Goal: Complete application form

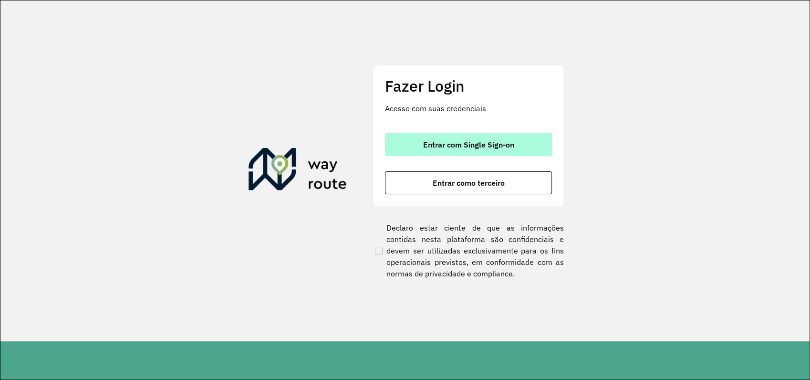
click at [448, 145] on span "Entrar com Single Sign-on" at bounding box center [468, 145] width 91 height 8
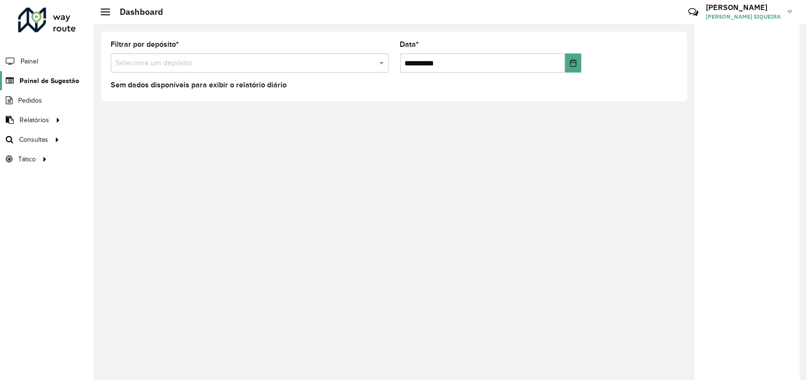
click at [56, 78] on span "Painel de Sugestão" at bounding box center [50, 81] width 60 height 10
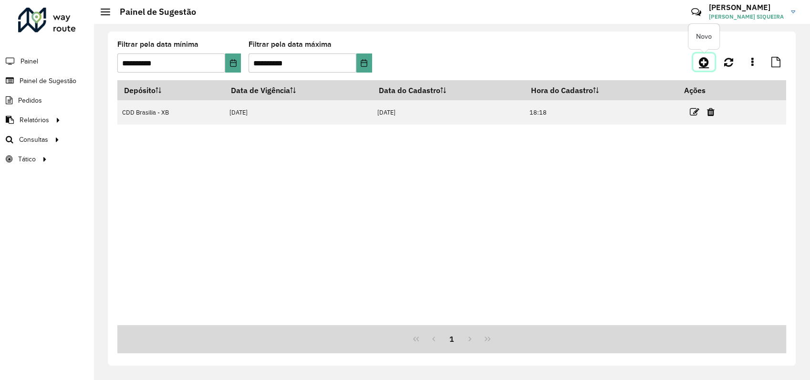
click at [704, 64] on icon at bounding box center [704, 61] width 10 height 11
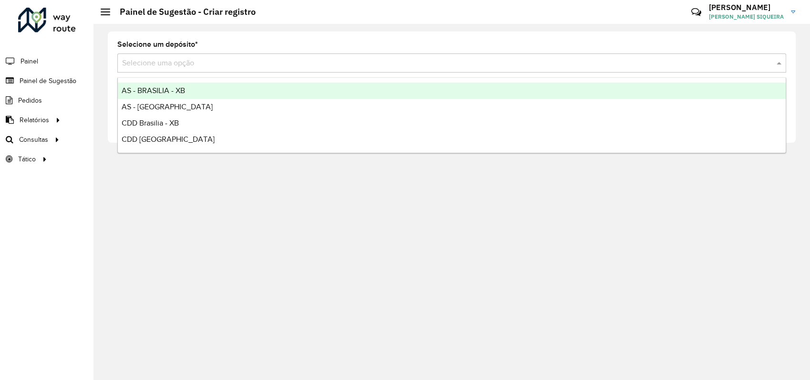
click at [206, 65] on input "text" at bounding box center [442, 63] width 640 height 11
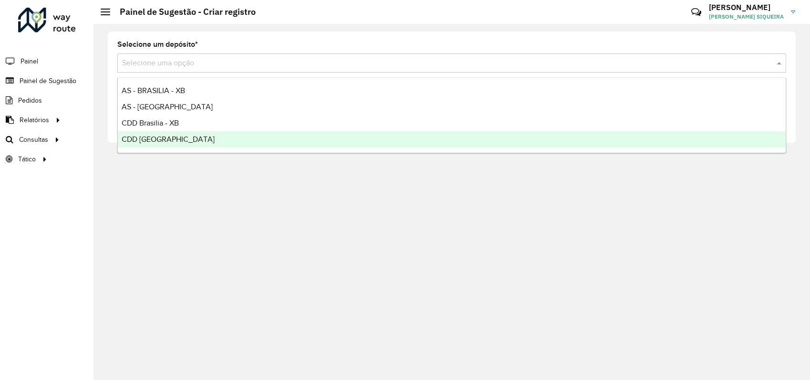
click at [165, 136] on span "CDD [GEOGRAPHIC_DATA]" at bounding box center [168, 139] width 93 height 8
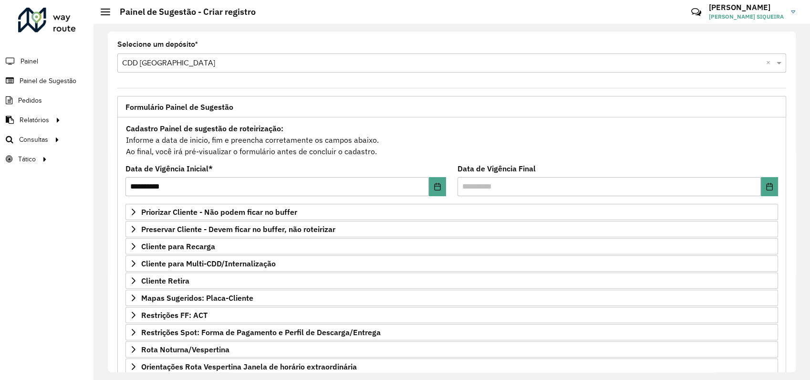
click at [195, 63] on input "text" at bounding box center [442, 63] width 640 height 11
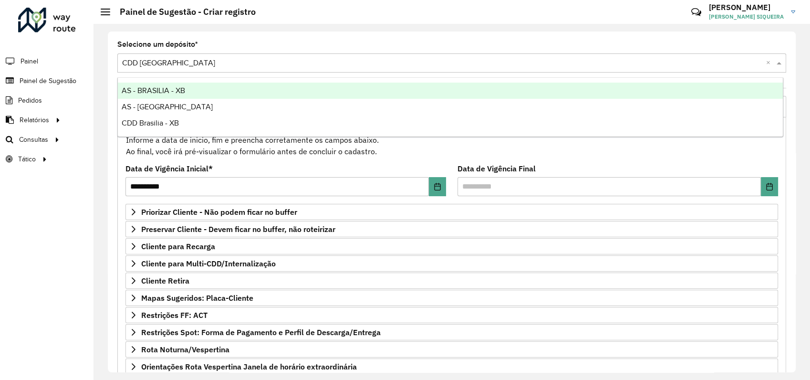
click at [195, 61] on input "text" at bounding box center [442, 63] width 640 height 11
click at [266, 40] on div "**********" at bounding box center [452, 201] width 688 height 340
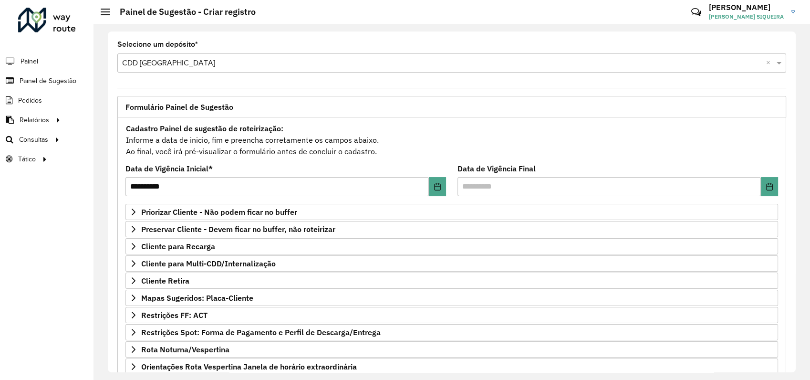
scroll to position [94, 0]
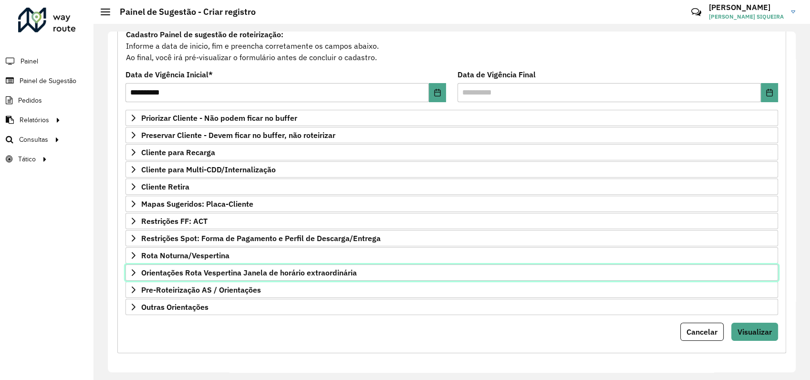
drag, startPoint x: 189, startPoint y: 298, endPoint x: 176, endPoint y: 325, distance: 30.3
click at [176, 325] on form "**********" at bounding box center [451, 184] width 652 height 312
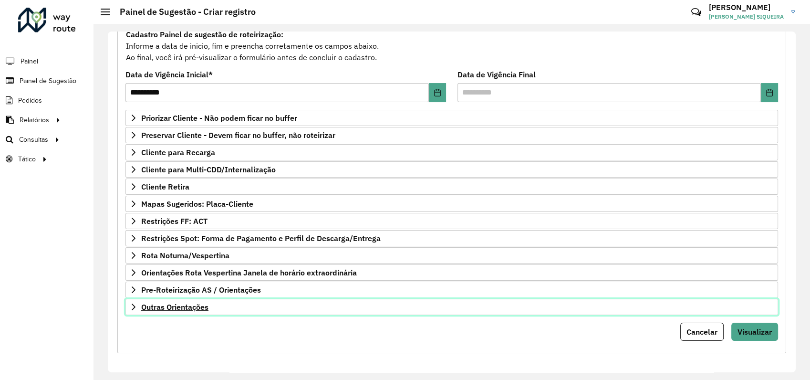
click at [180, 306] on span "Outras Orientações" at bounding box center [174, 307] width 67 height 8
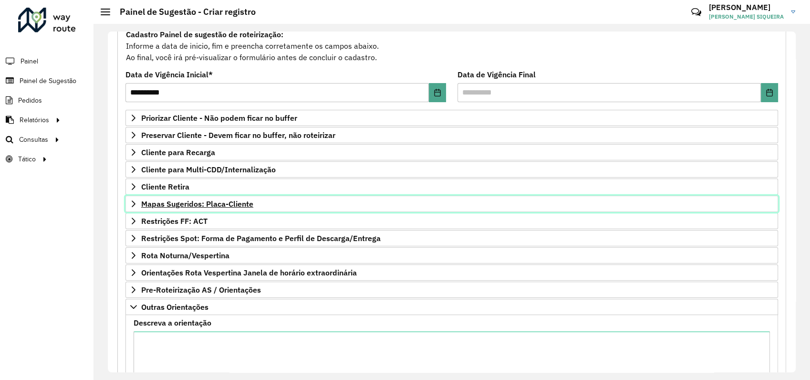
click at [134, 200] on icon at bounding box center [134, 204] width 8 height 8
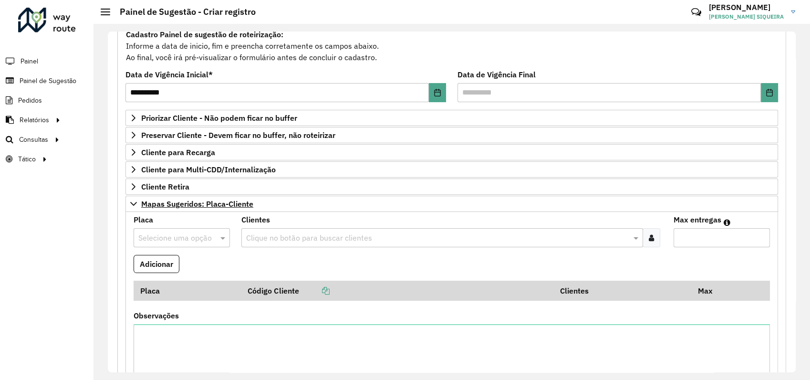
click at [162, 241] on input "text" at bounding box center [172, 237] width 68 height 11
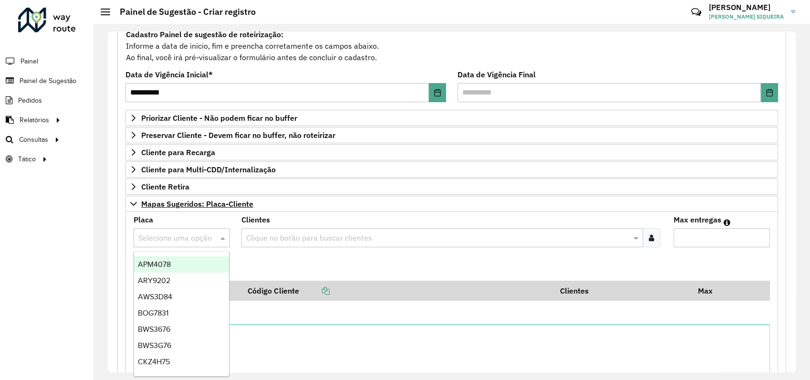
paste input "*******"
type input "*******"
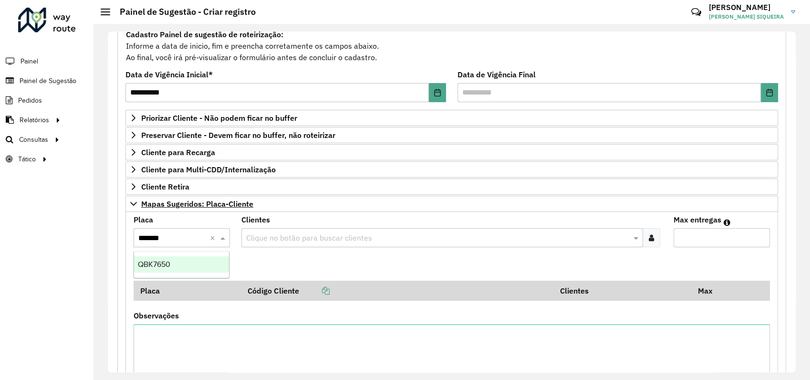
click at [177, 266] on div "QBK7650" at bounding box center [181, 264] width 95 height 16
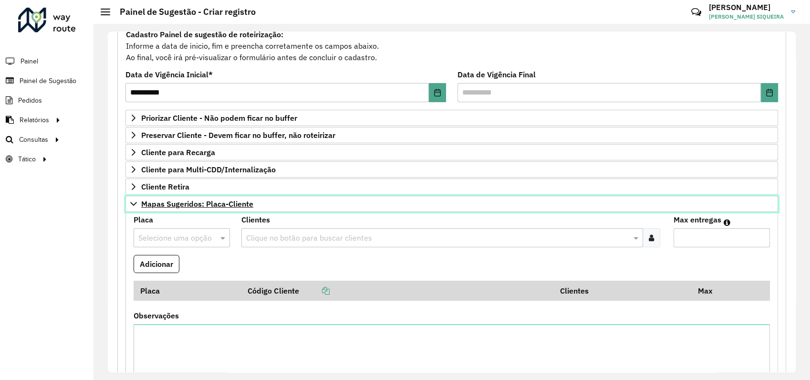
click at [135, 205] on icon at bounding box center [134, 204] width 8 height 8
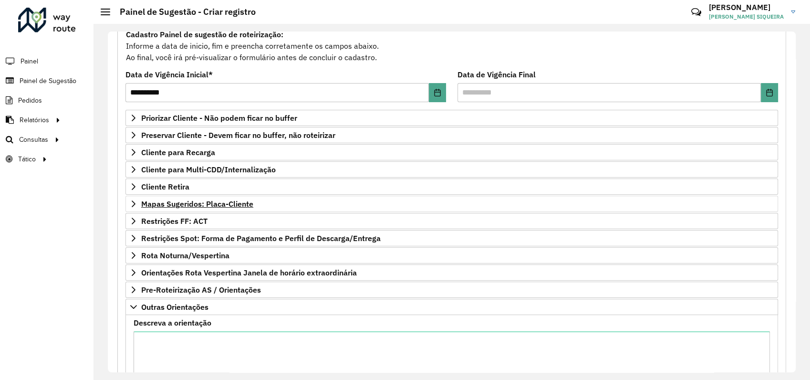
click at [459, 105] on formly-field "Data de Vigência Final" at bounding box center [618, 90] width 332 height 39
click at [452, 93] on formly-field "Data de Vigência Final" at bounding box center [618, 90] width 332 height 39
click at [183, 116] on span "Priorizar Cliente - Não podem ficar no buffer" at bounding box center [219, 118] width 156 height 8
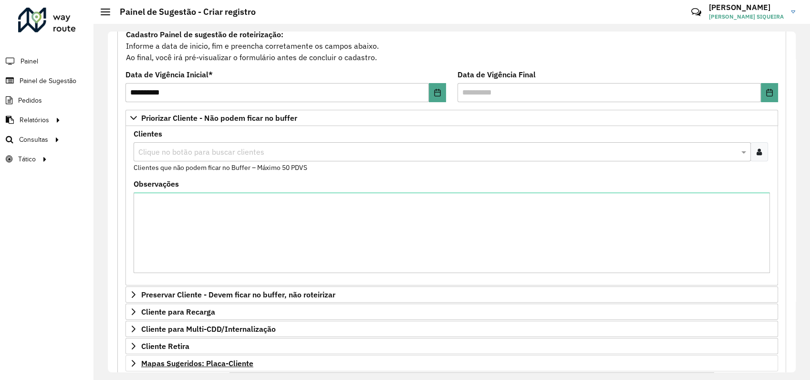
drag, startPoint x: 754, startPoint y: 149, endPoint x: 748, endPoint y: 149, distance: 5.7
click at [756, 150] on icon at bounding box center [758, 152] width 5 height 8
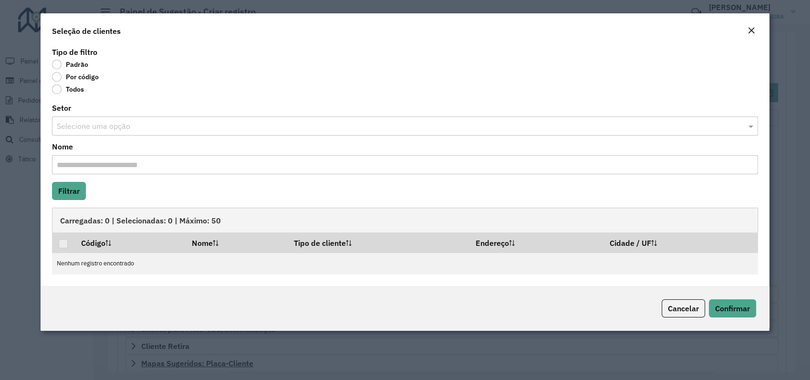
click at [61, 80] on label "Por código" at bounding box center [75, 77] width 47 height 10
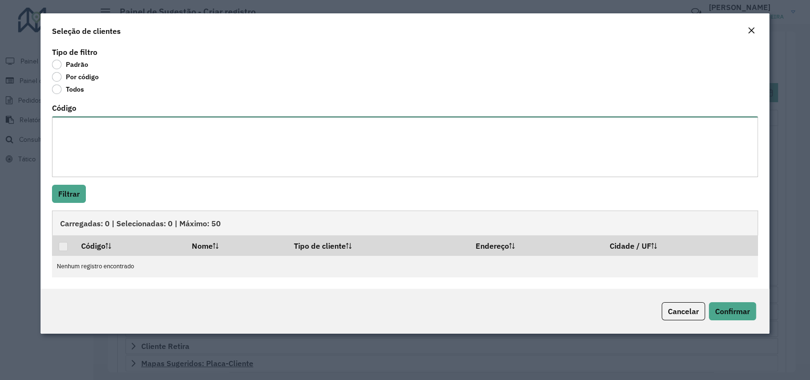
click at [254, 156] on textarea "Código" at bounding box center [405, 146] width 706 height 61
paste textarea "**** **** **** ***** **** **** **** **** **** **** **** **** **** **** **** ***…"
type textarea "**** **** **** ***** **** **** **** **** **** **** **** **** **** **** **** ***…"
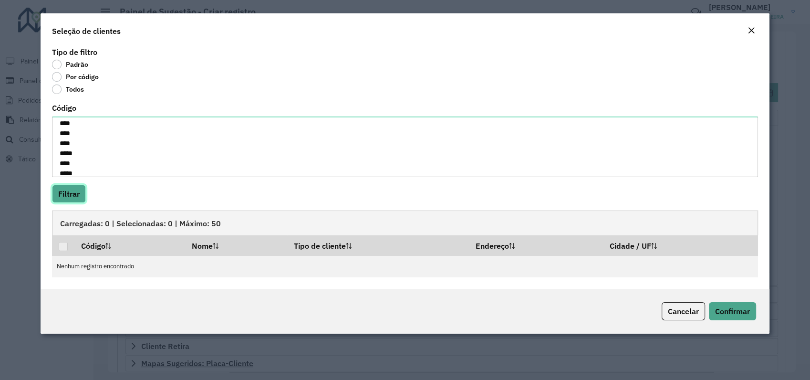
click at [67, 200] on button "Filtrar" at bounding box center [69, 194] width 34 height 18
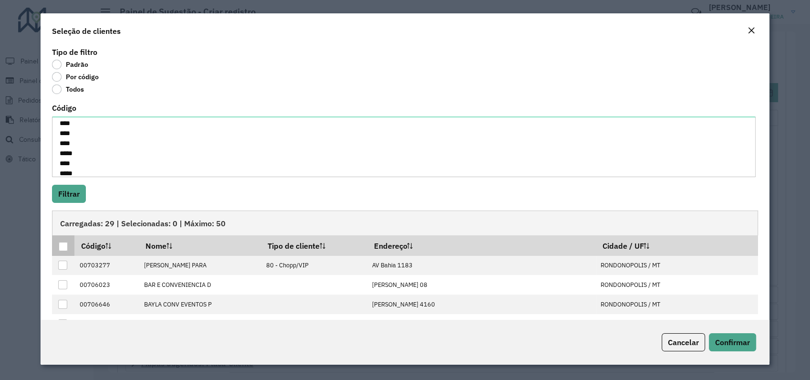
click at [65, 248] on div at bounding box center [63, 246] width 9 height 9
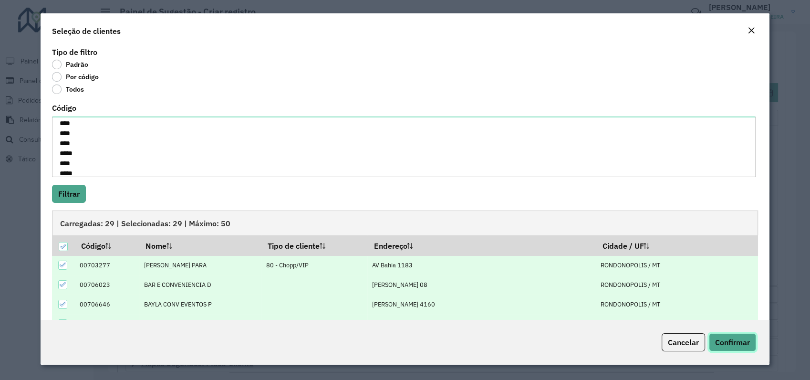
click at [742, 340] on span "Confirmar" at bounding box center [732, 342] width 35 height 10
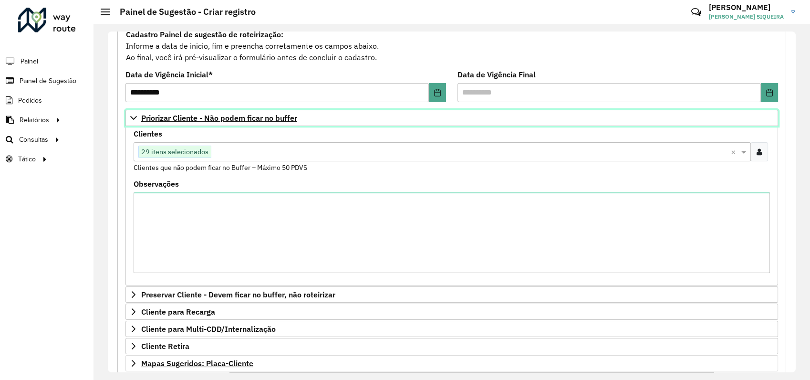
click at [132, 118] on icon at bounding box center [133, 118] width 7 height 4
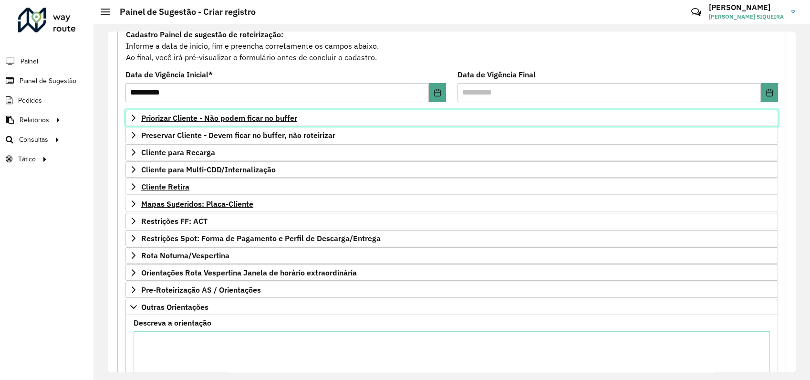
scroll to position [203, 0]
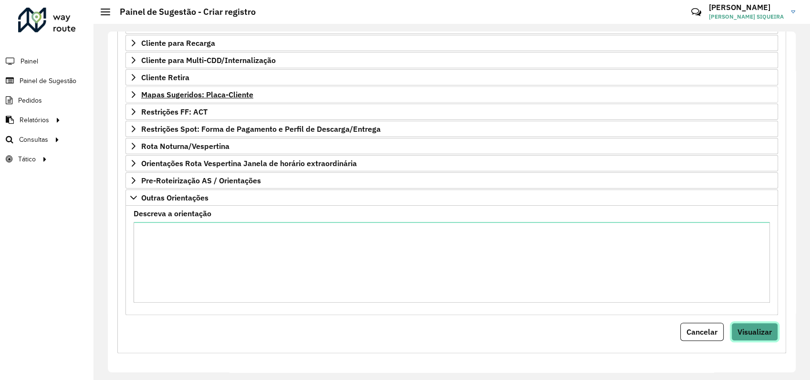
click at [746, 328] on span "Visualizar" at bounding box center [754, 332] width 34 height 10
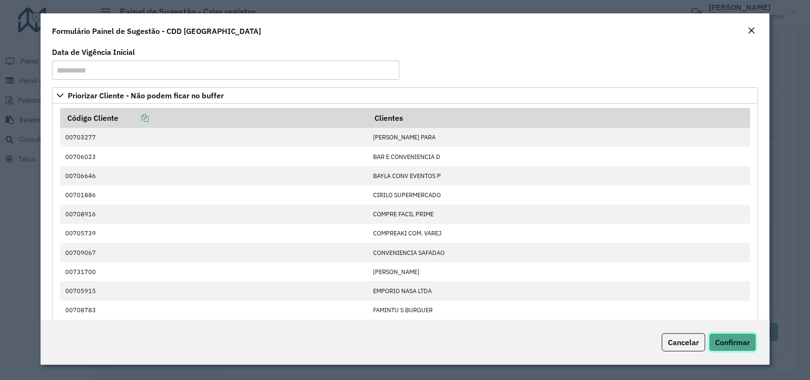
click at [737, 341] on span "Confirmar" at bounding box center [732, 342] width 35 height 10
